Goal: Task Accomplishment & Management: Complete application form

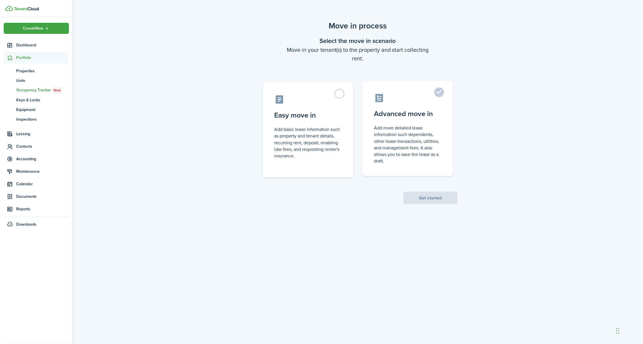
click at [400, 109] on control-radio-card-title "Advanced move in" at bounding box center [407, 114] width 67 height 10
radio input "true"
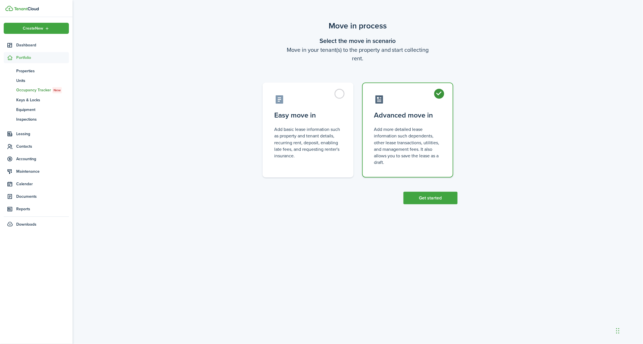
click at [437, 183] on scenario-actions "Get started" at bounding box center [430, 191] width 54 height 27
click at [439, 192] on button "Get started" at bounding box center [430, 198] width 54 height 13
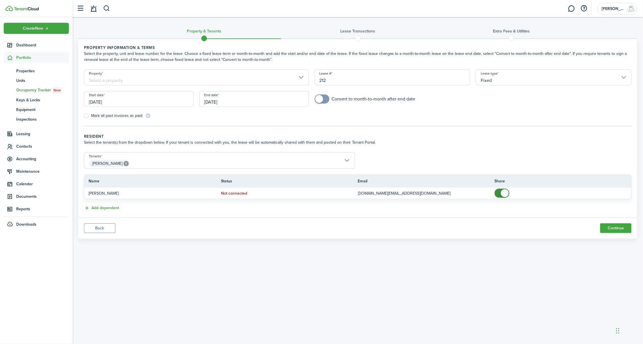
click at [176, 77] on input "Property" at bounding box center [196, 77] width 225 height 16
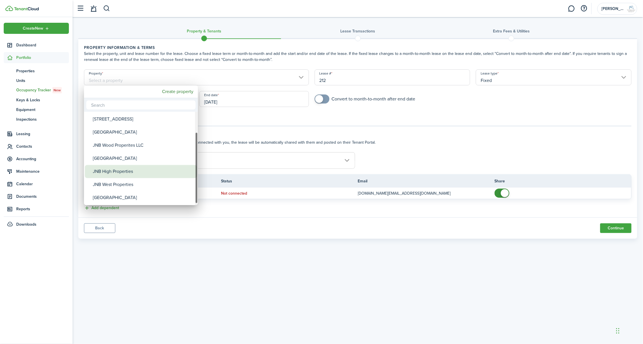
click at [145, 169] on div "JNB High Properties" at bounding box center [143, 171] width 101 height 13
type input "JNB High Properties"
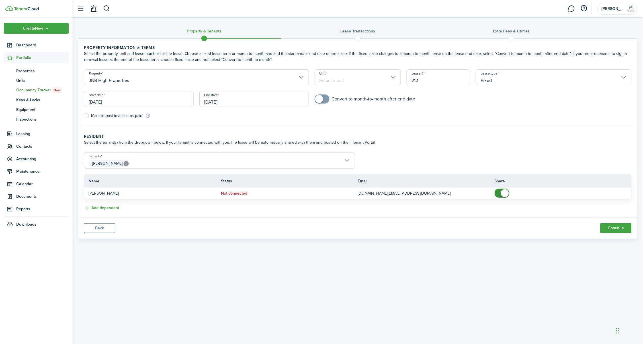
click at [340, 81] on input "Unit" at bounding box center [357, 77] width 87 height 16
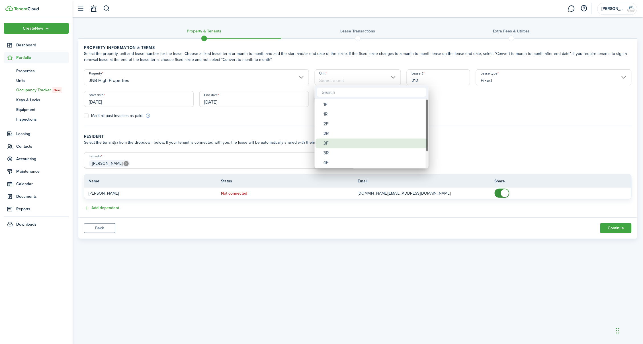
click at [334, 143] on div "3F" at bounding box center [373, 144] width 101 height 10
type input "3F"
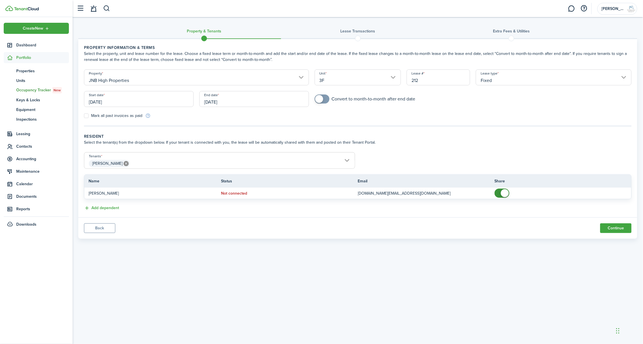
click at [498, 75] on input "Fixed" at bounding box center [554, 77] width 156 height 16
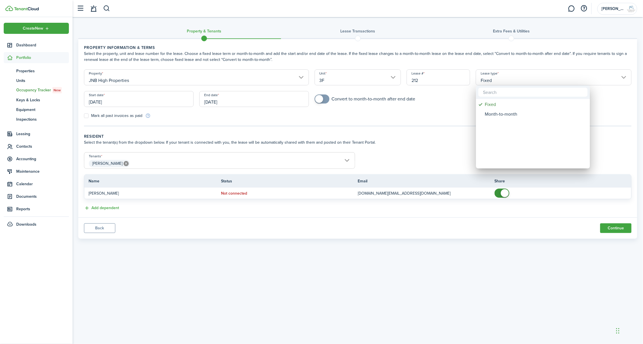
click at [498, 75] on div at bounding box center [321, 171] width 734 height 435
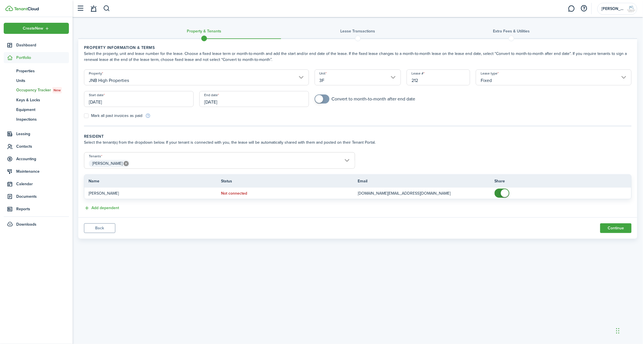
click at [123, 101] on input "[DATE]" at bounding box center [139, 99] width 110 height 16
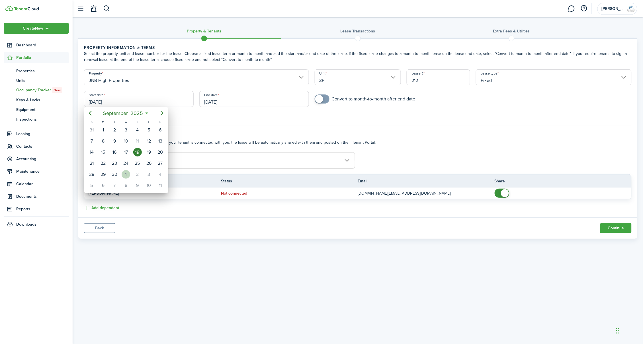
click at [122, 173] on div "1" at bounding box center [126, 174] width 9 height 9
type input "[DATE]"
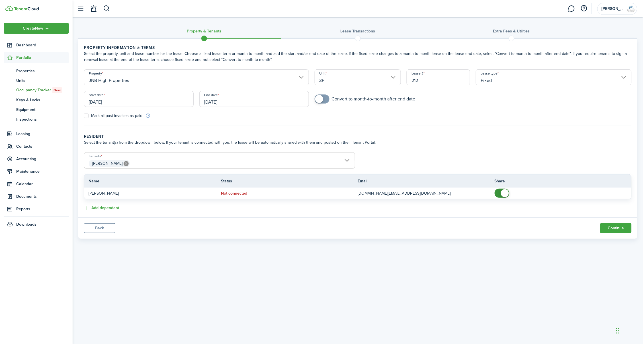
click at [217, 101] on input "[DATE]" at bounding box center [254, 99] width 110 height 16
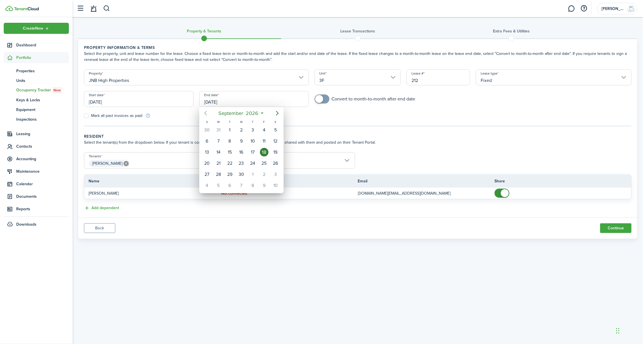
click at [205, 112] on icon "Previous page" at bounding box center [205, 113] width 7 height 7
click at [279, 114] on icon "Next page" at bounding box center [277, 113] width 7 height 7
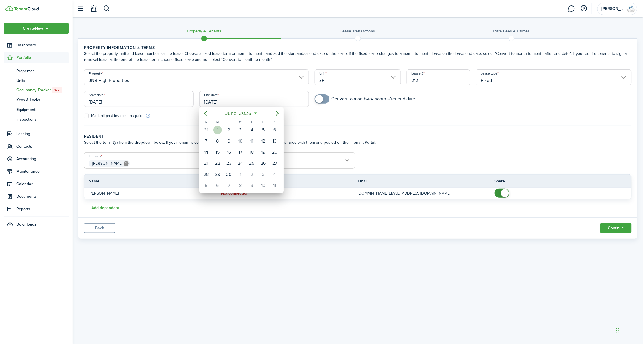
click at [220, 131] on div "1" at bounding box center [217, 130] width 9 height 9
type input "[DATE]"
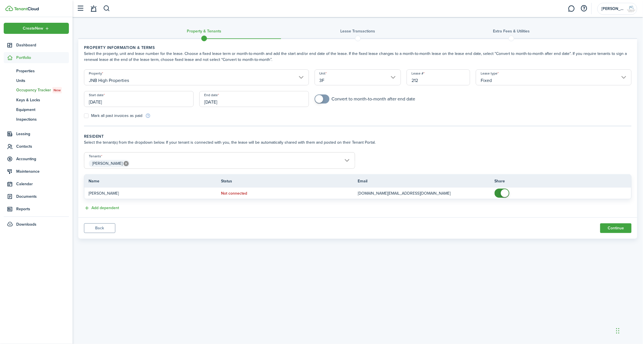
click at [357, 118] on tc-wizard-step "Property information & terms Select the property, unit and lease number for the…" at bounding box center [357, 86] width 547 height 82
click at [286, 159] on span "[PERSON_NAME]" at bounding box center [219, 164] width 270 height 10
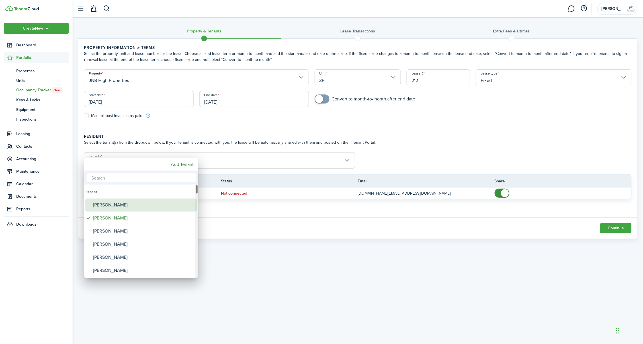
click at [117, 205] on div "[PERSON_NAME]" at bounding box center [143, 205] width 101 height 13
type input "[PERSON_NAME], [PERSON_NAME]"
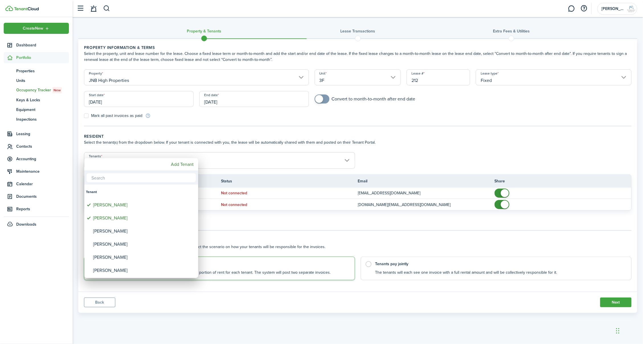
click at [362, 147] on div at bounding box center [321, 171] width 734 height 435
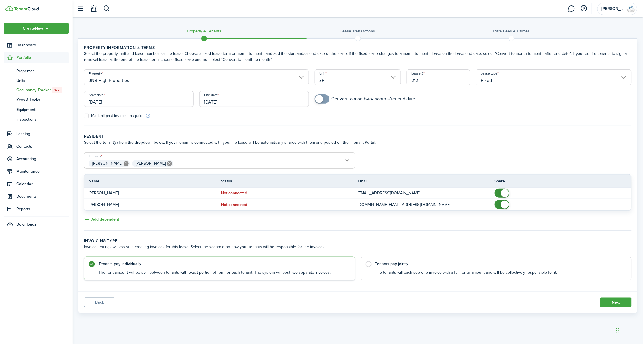
click at [99, 300] on button "Back" at bounding box center [99, 303] width 31 height 10
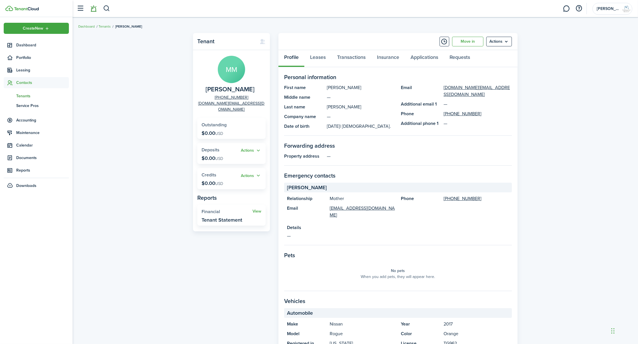
click at [91, 8] on link at bounding box center [93, 8] width 11 height 15
